Goal: Find specific page/section: Find specific page/section

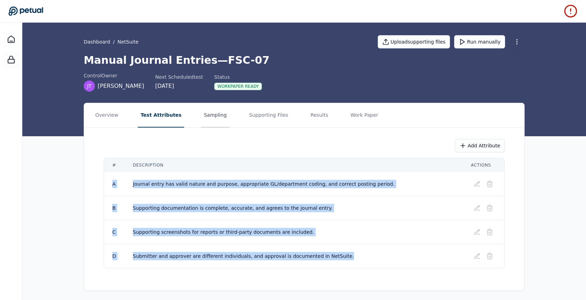
click at [201, 119] on button "Sampling" at bounding box center [215, 115] width 29 height 24
